Goal: Task Accomplishment & Management: Manage account settings

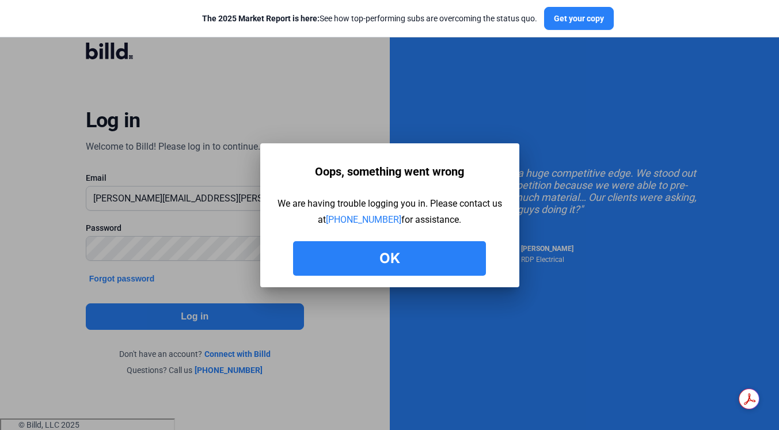
click at [406, 262] on button "Ok" at bounding box center [389, 258] width 193 height 35
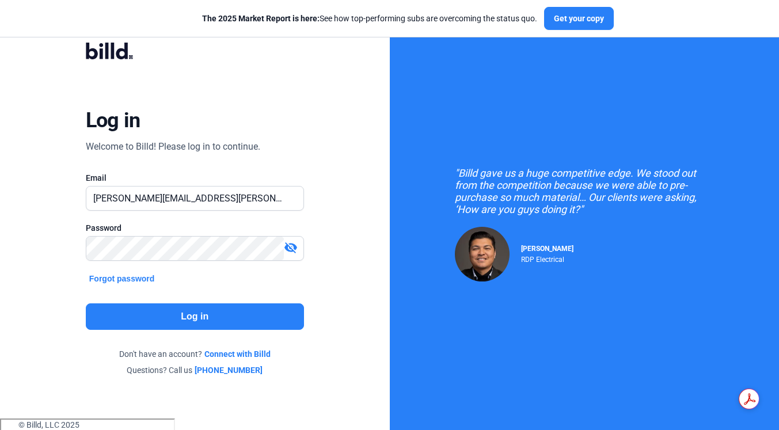
click at [138, 279] on button "Forgot password" at bounding box center [122, 278] width 73 height 13
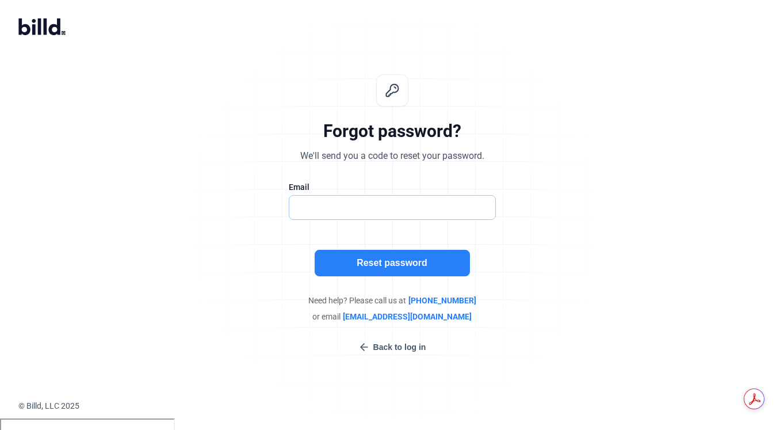
click at [371, 197] on input "text" at bounding box center [386, 208] width 194 height 24
type input "[PERSON_NAME][EMAIL_ADDRESS][PERSON_NAME][DOMAIN_NAME]"
click at [342, 267] on button "Reset password" at bounding box center [392, 263] width 155 height 26
